Goal: Use online tool/utility: Use online tool/utility

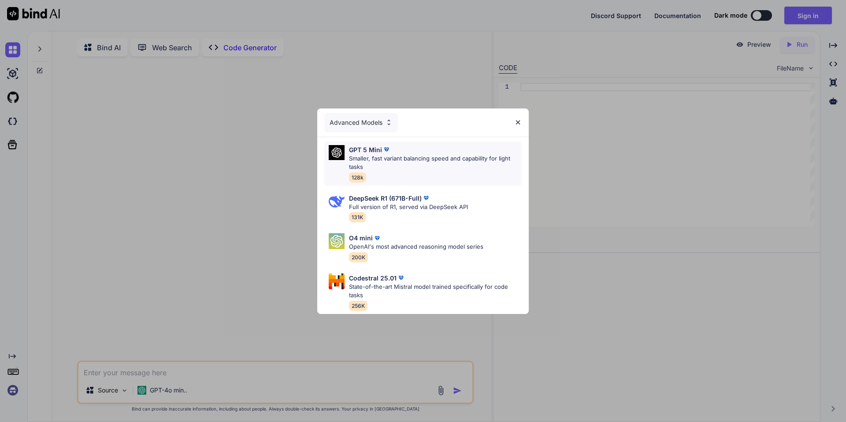
click at [446, 167] on p "Smaller, fast variant balancing speed and capability for light tasks" at bounding box center [435, 162] width 173 height 17
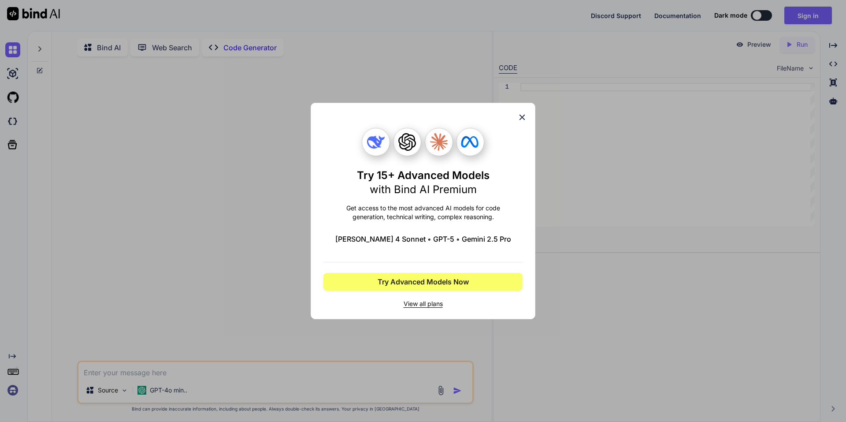
click at [527, 106] on div "Try 15+ Advanced Models with Bind AI Premium Get access to the most advanced AI…" at bounding box center [423, 211] width 225 height 216
click at [527, 111] on div "Try 15+ Advanced Models with Bind AI Premium Get access to the most advanced AI…" at bounding box center [423, 211] width 225 height 216
click at [527, 121] on icon at bounding box center [522, 117] width 10 height 10
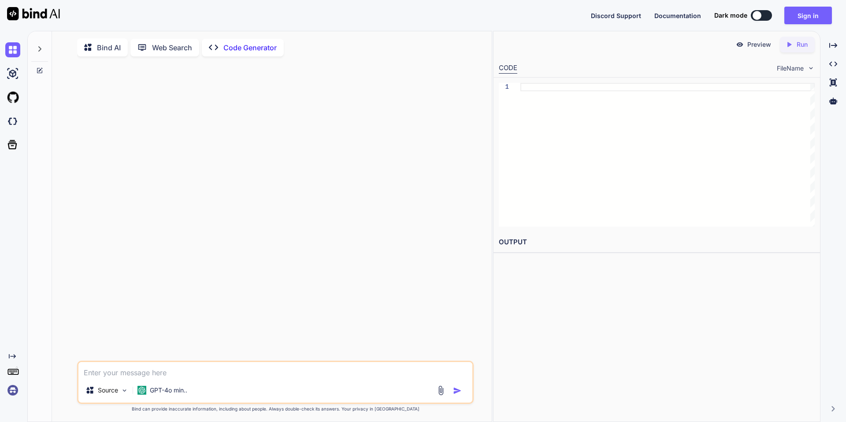
click at [219, 42] on div "Created with Pixso. Code Generator" at bounding box center [243, 48] width 82 height 18
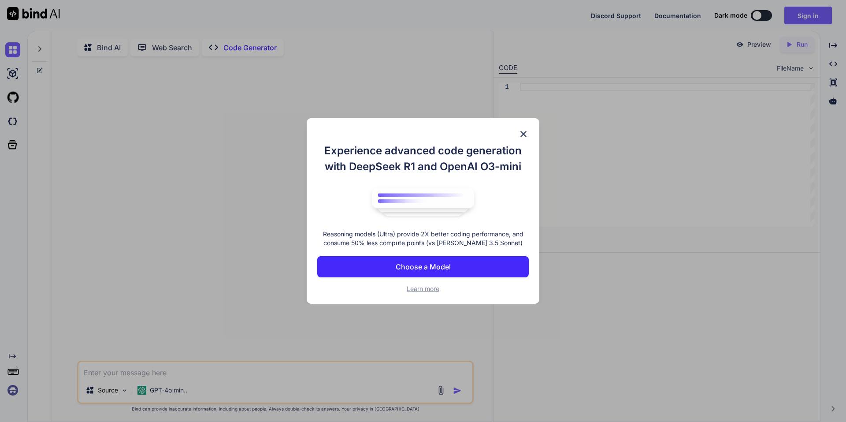
click at [524, 132] on img at bounding box center [523, 134] width 11 height 11
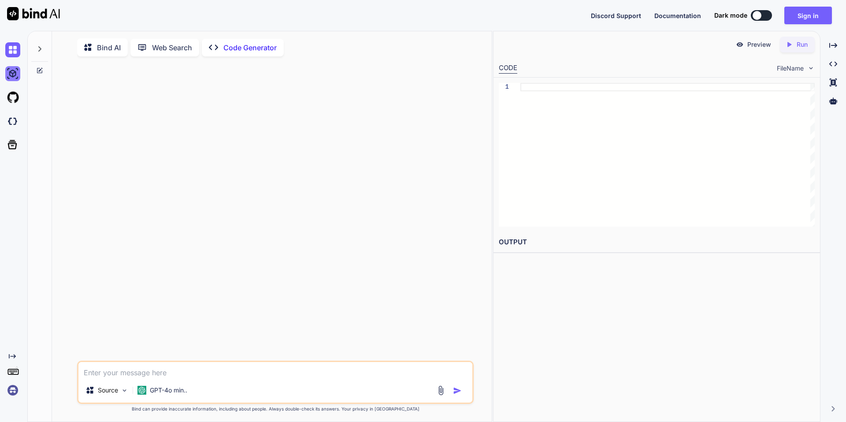
click at [19, 74] on img at bounding box center [12, 73] width 15 height 15
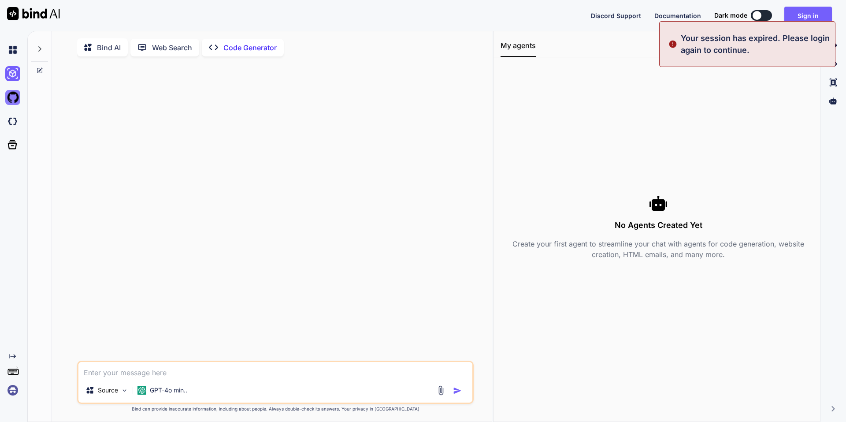
click at [17, 98] on img at bounding box center [12, 97] width 15 height 15
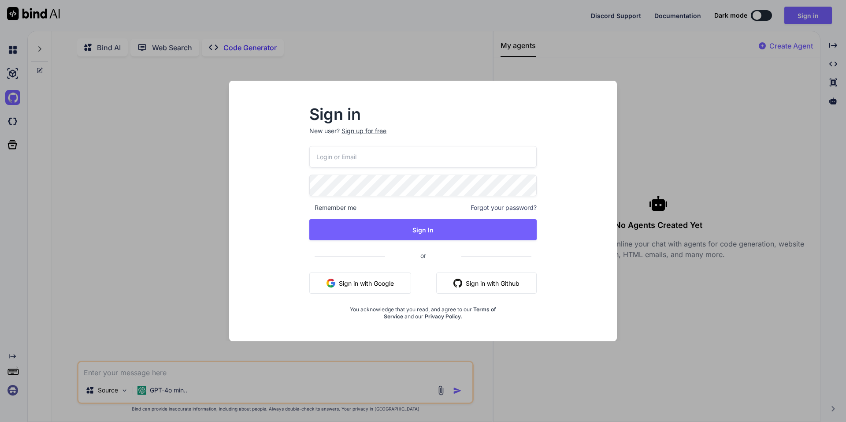
click at [130, 174] on div "Sign in New user? Sign up for free Remember me Forgot your password? Sign In or…" at bounding box center [423, 211] width 846 height 422
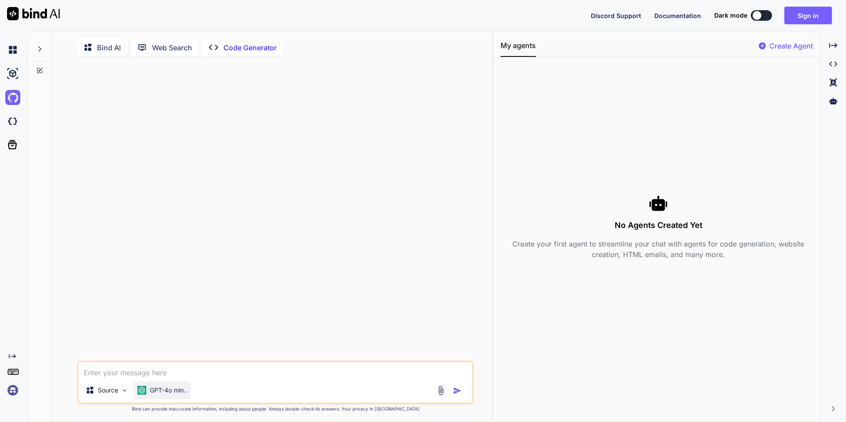
click at [160, 389] on p "GPT-4o min.." at bounding box center [168, 390] width 37 height 9
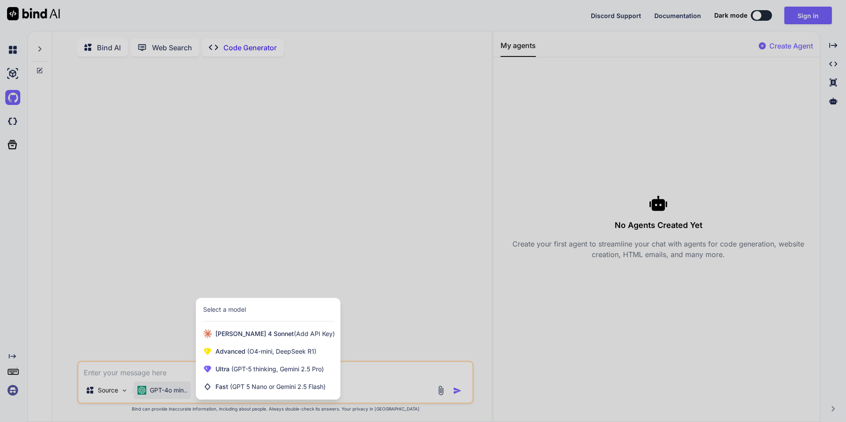
click at [160, 389] on div at bounding box center [423, 211] width 846 height 422
type textarea "x"
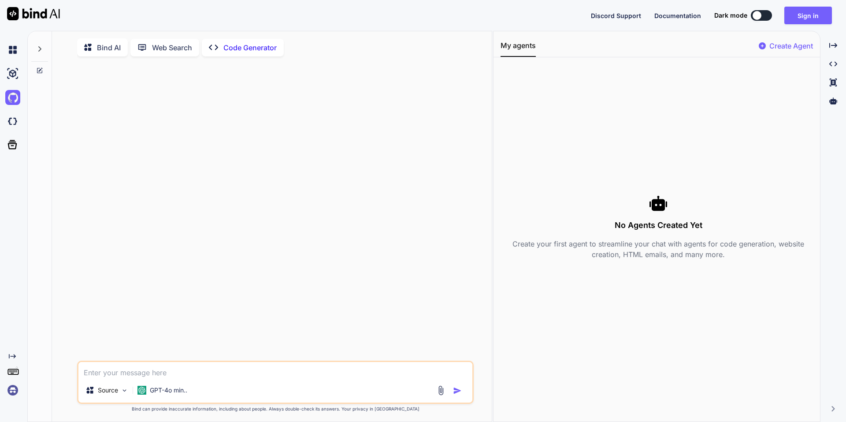
click at [12, 394] on img at bounding box center [12, 390] width 15 height 15
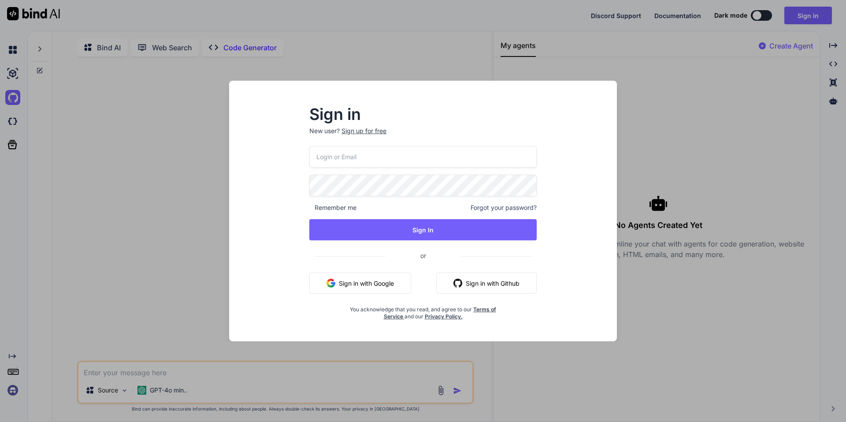
click at [13, 392] on div "Sign in New user? Sign up for free Remember me Forgot your password? Sign In or…" at bounding box center [423, 211] width 846 height 422
